Goal: Task Accomplishment & Management: Use online tool/utility

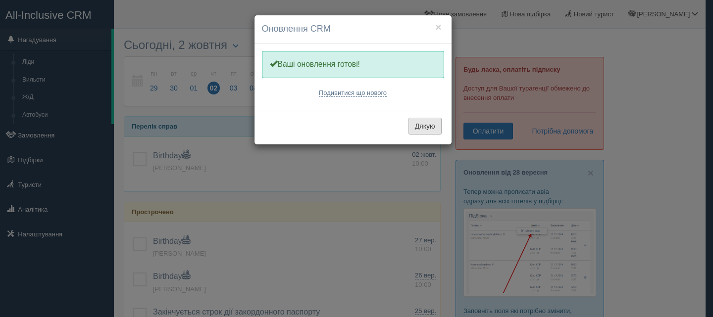
click at [423, 125] on button "Дякую" at bounding box center [424, 126] width 33 height 17
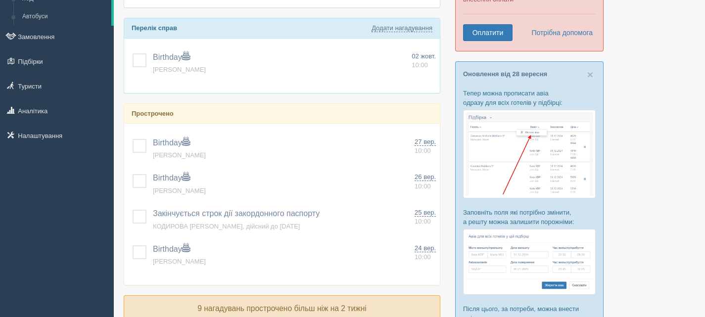
scroll to position [98, 0]
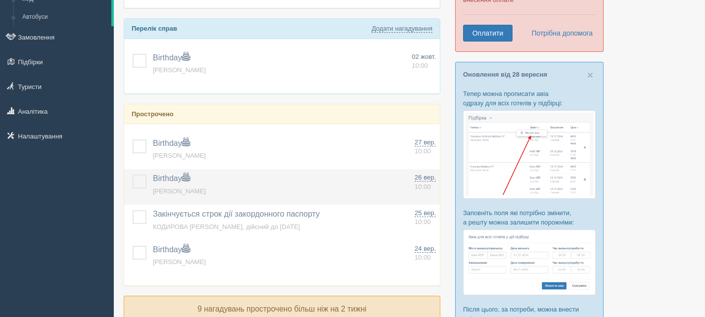
click at [133, 175] on label at bounding box center [133, 175] width 0 height 0
click at [0, 0] on input "checkbox" at bounding box center [0, 0] width 0 height 0
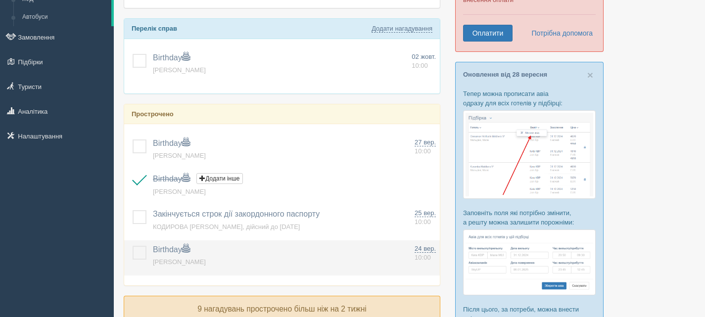
click at [133, 246] on label at bounding box center [133, 246] width 0 height 0
click at [0, 0] on input "checkbox" at bounding box center [0, 0] width 0 height 0
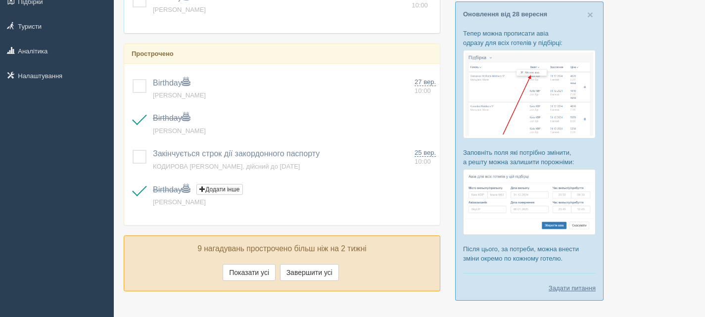
scroll to position [197, 0]
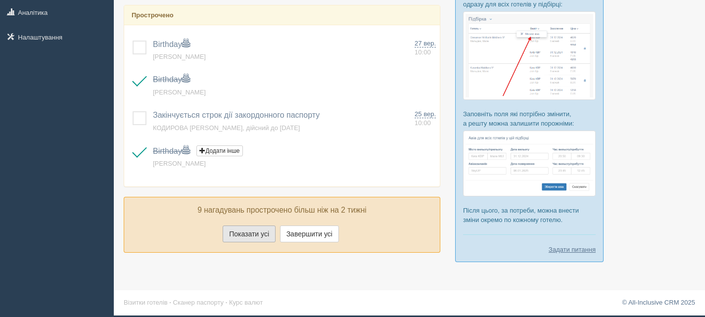
click at [261, 232] on button "Показати усі" at bounding box center [249, 234] width 53 height 17
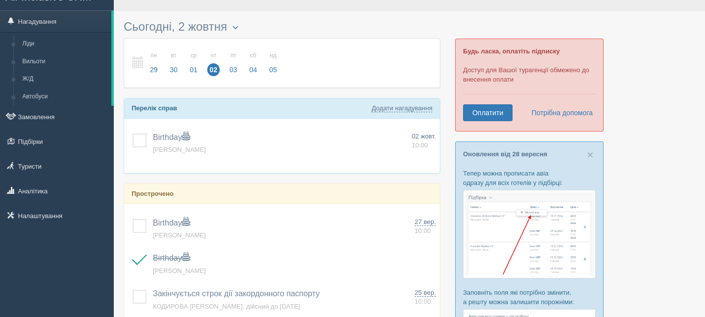
scroll to position [0, 0]
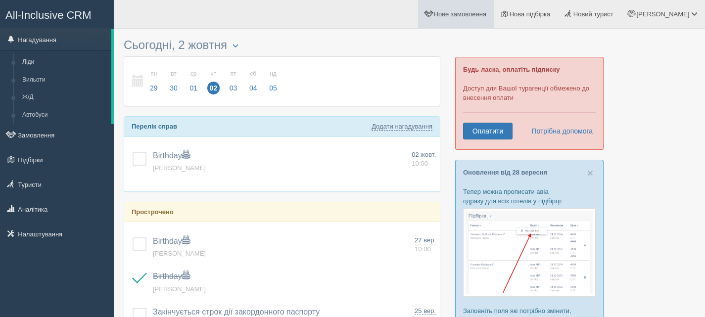
click at [486, 17] on span "Нове замовлення" at bounding box center [460, 13] width 52 height 7
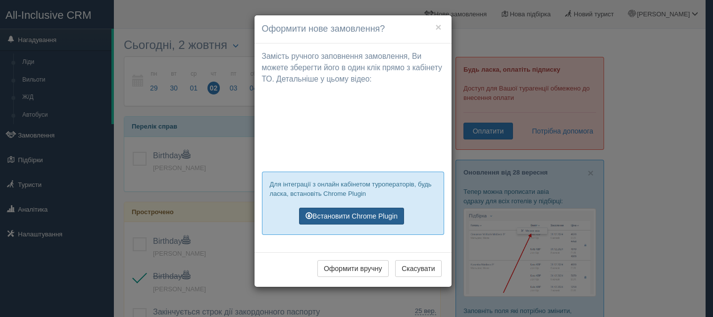
click at [364, 213] on link "Встановити Chrome Plugin" at bounding box center [351, 216] width 105 height 17
click at [438, 25] on button "×" at bounding box center [438, 27] width 6 height 10
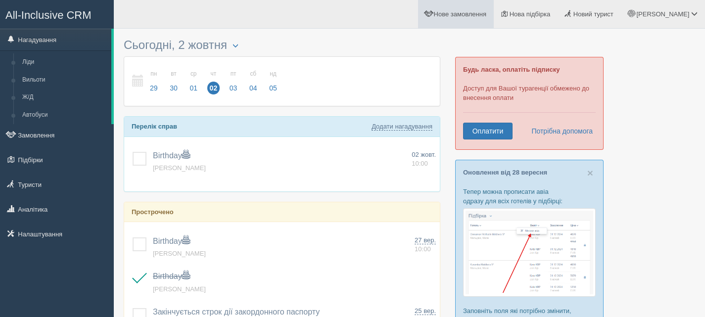
click at [486, 11] on span "Нове замовлення" at bounding box center [460, 13] width 52 height 7
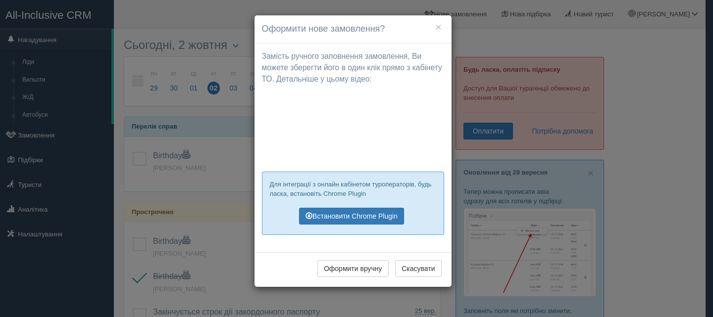
click at [609, 133] on div "× Оформити нове замовлення? Замість ручного заповнення замовлення, Ви можете зб…" at bounding box center [356, 158] width 713 height 317
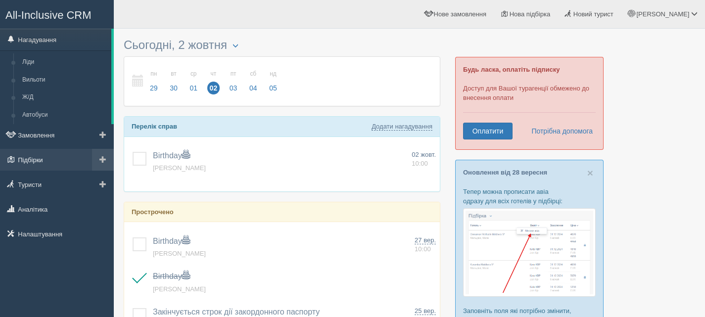
click at [37, 165] on link "Підбірки" at bounding box center [57, 160] width 114 height 22
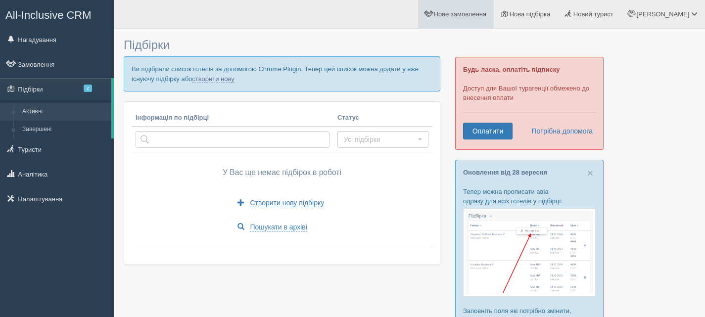
click at [486, 15] on span "Нове замовлення" at bounding box center [460, 13] width 52 height 7
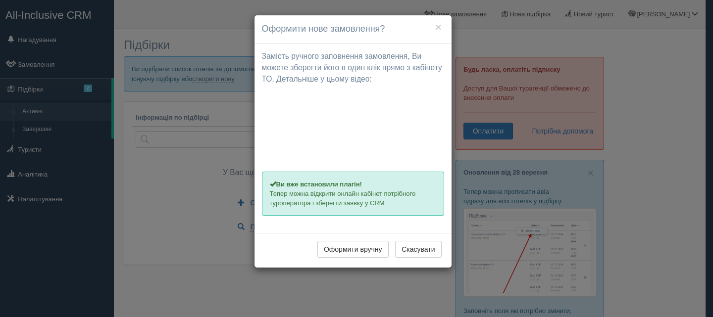
click at [355, 81] on p "Замість ручного заповнення замовлення, Ви можете зберегти його в один клік прям…" at bounding box center [353, 68] width 182 height 34
click at [439, 27] on button "×" at bounding box center [438, 27] width 6 height 10
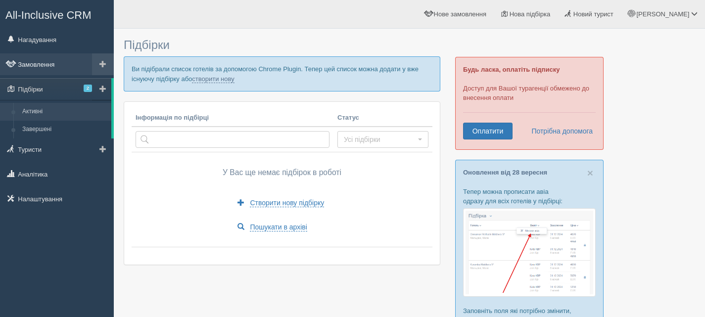
click at [38, 66] on link "Замовлення" at bounding box center [57, 64] width 114 height 22
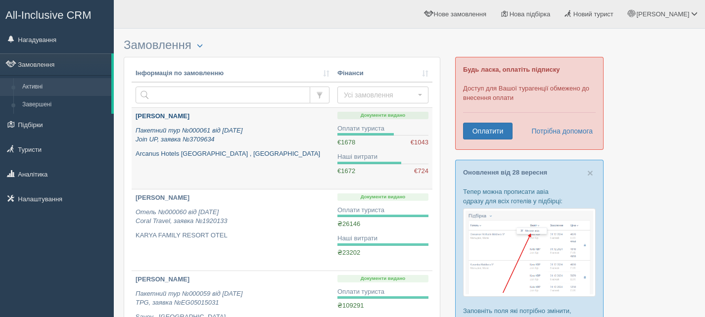
click at [260, 124] on div "МАРИНОШЕНКО Юлія Вікторівна Пакетний тур №000061 від 19.06.2025 Join UP, заявка…" at bounding box center [233, 135] width 194 height 47
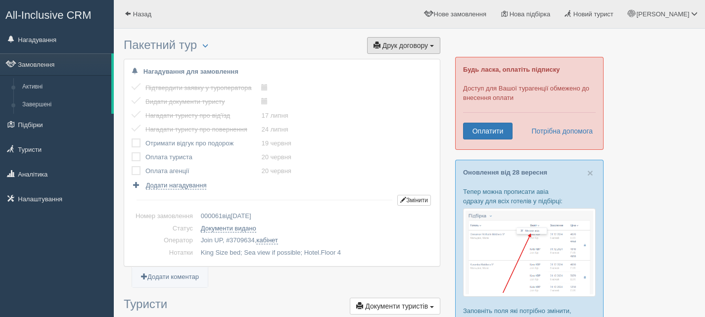
click at [419, 42] on span "Друк договору" at bounding box center [405, 46] width 46 height 8
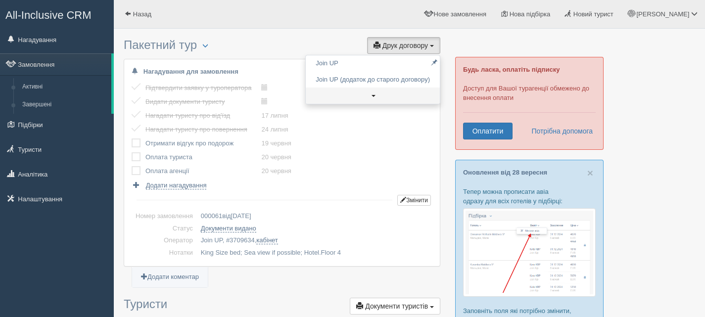
click at [375, 98] on link at bounding box center [373, 96] width 134 height 16
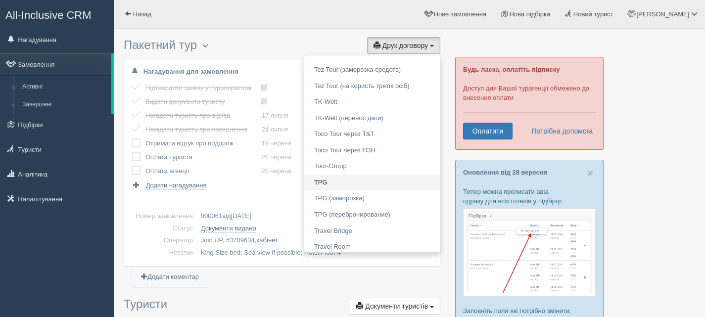
scroll to position [891, 0]
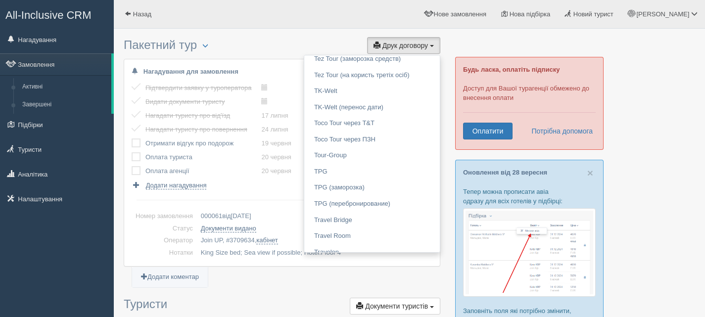
click at [263, 31] on div at bounding box center [409, 19] width 571 height 29
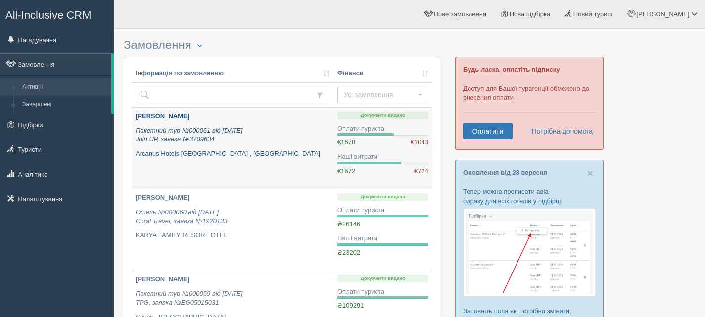
click at [195, 130] on icon "Пакетний тур №000061 від [DATE] Join UP, заявка №3709634" at bounding box center [189, 135] width 107 height 17
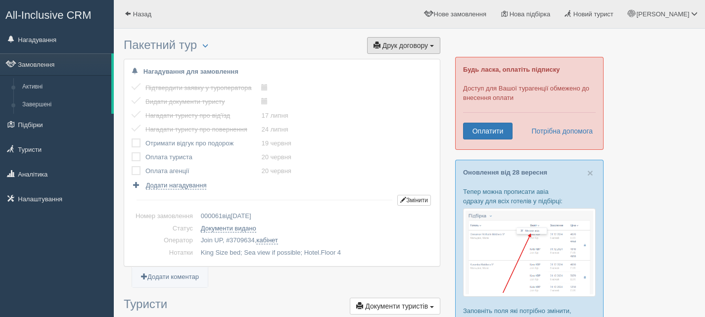
click at [399, 48] on span "Друк договору" at bounding box center [405, 46] width 46 height 8
click at [356, 62] on link "Join UP" at bounding box center [373, 63] width 134 height 16
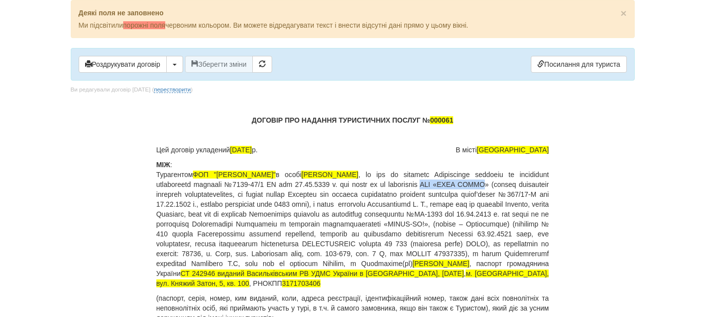
drag, startPoint x: 511, startPoint y: 184, endPoint x: 177, endPoint y: 193, distance: 334.1
click at [178, 193] on p "МІЖ : Турагентом [PERSON_NAME]" в особі [PERSON_NAME] [PERSON_NAME] , паспорт г…" at bounding box center [352, 224] width 393 height 129
copy p "ТОВ «КЛУБ ДАТУР"
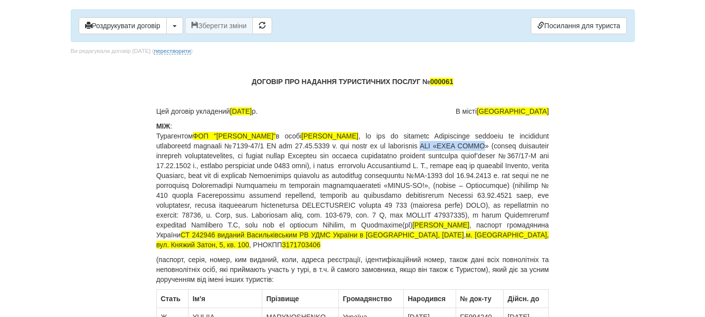
scroll to position [49, 0]
